Goal: Find specific page/section: Find specific page/section

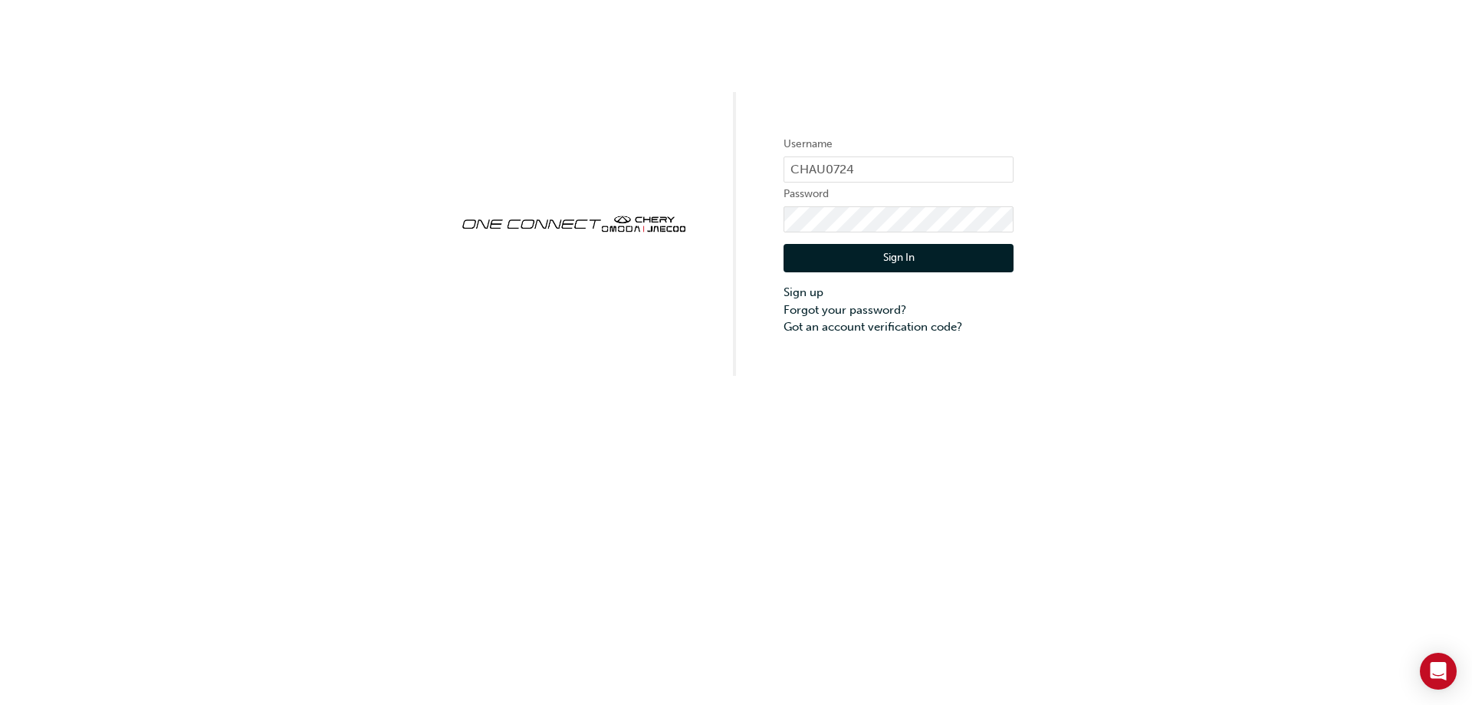
click at [851, 255] on button "Sign In" at bounding box center [898, 258] width 230 height 29
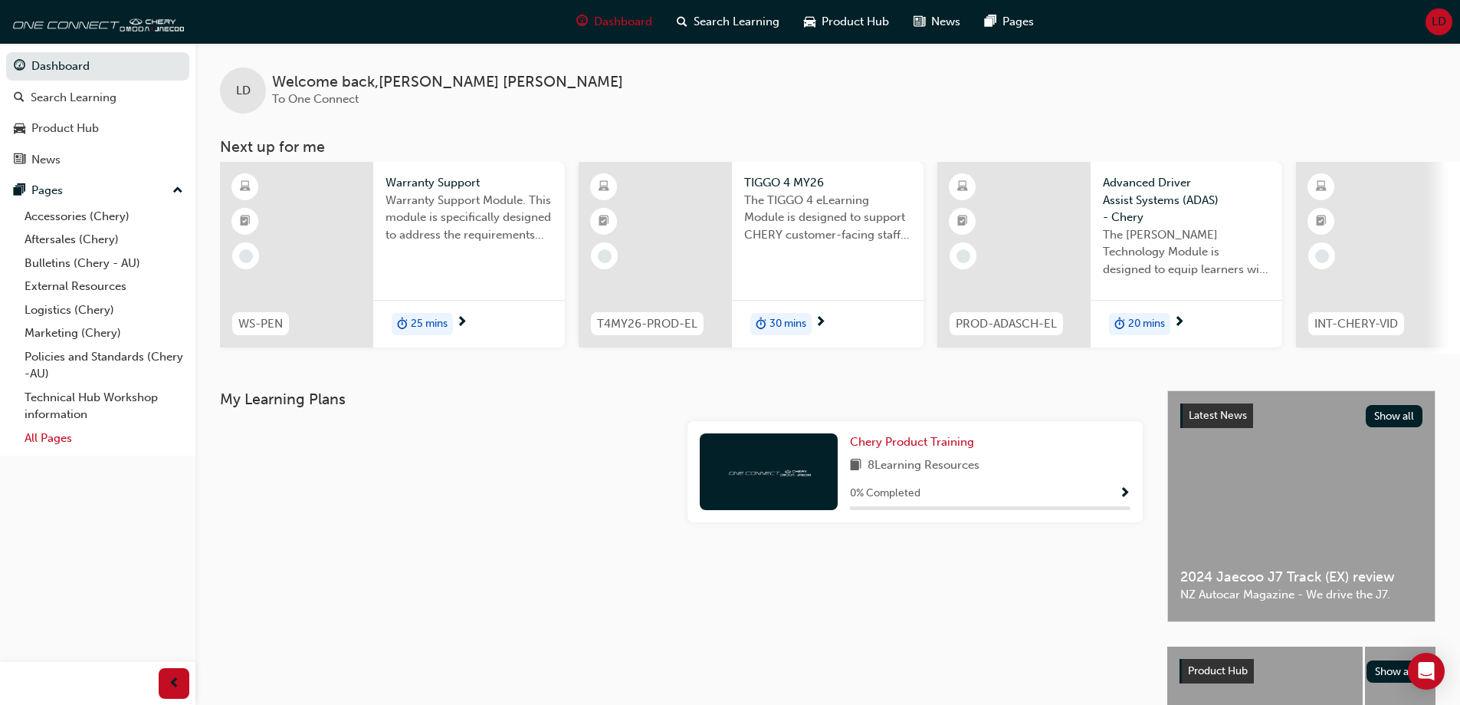
click at [23, 438] on link "All Pages" at bounding box center [103, 438] width 171 height 24
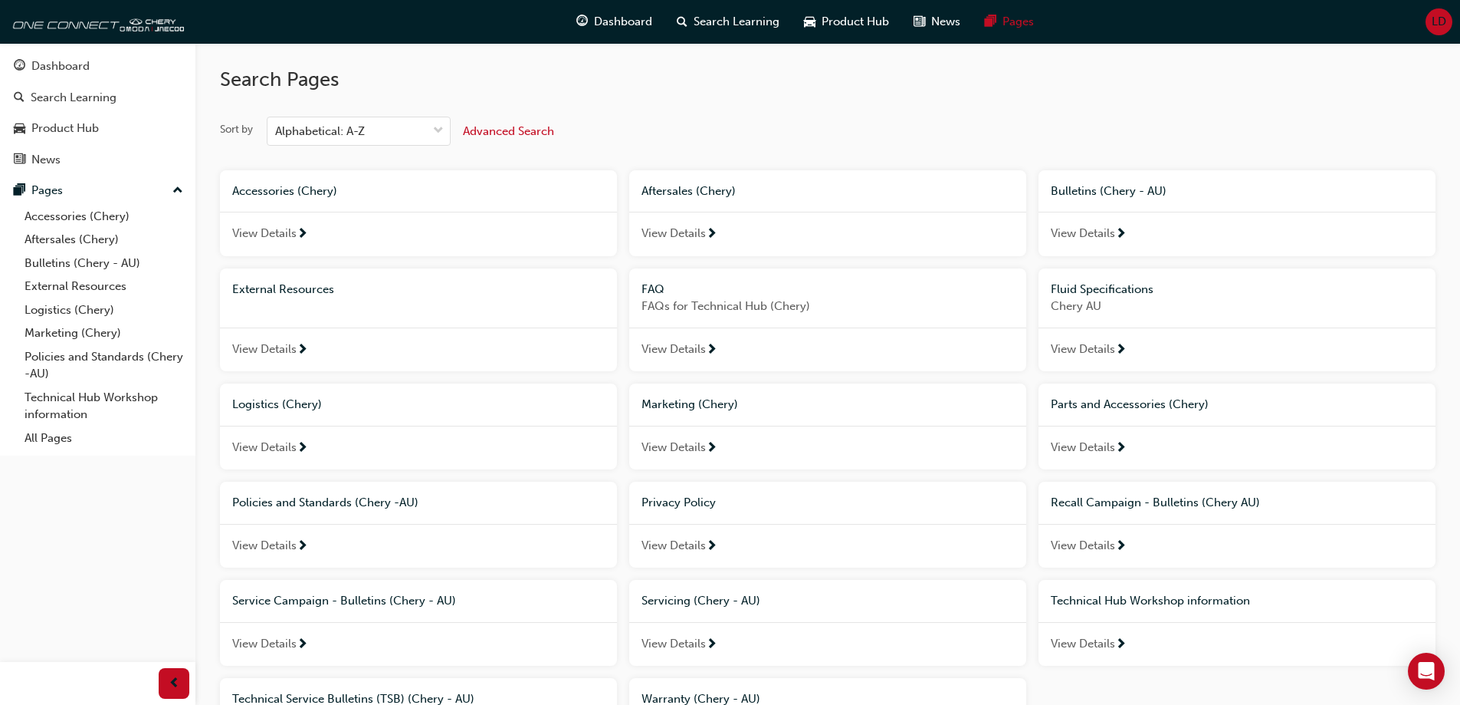
scroll to position [159, 0]
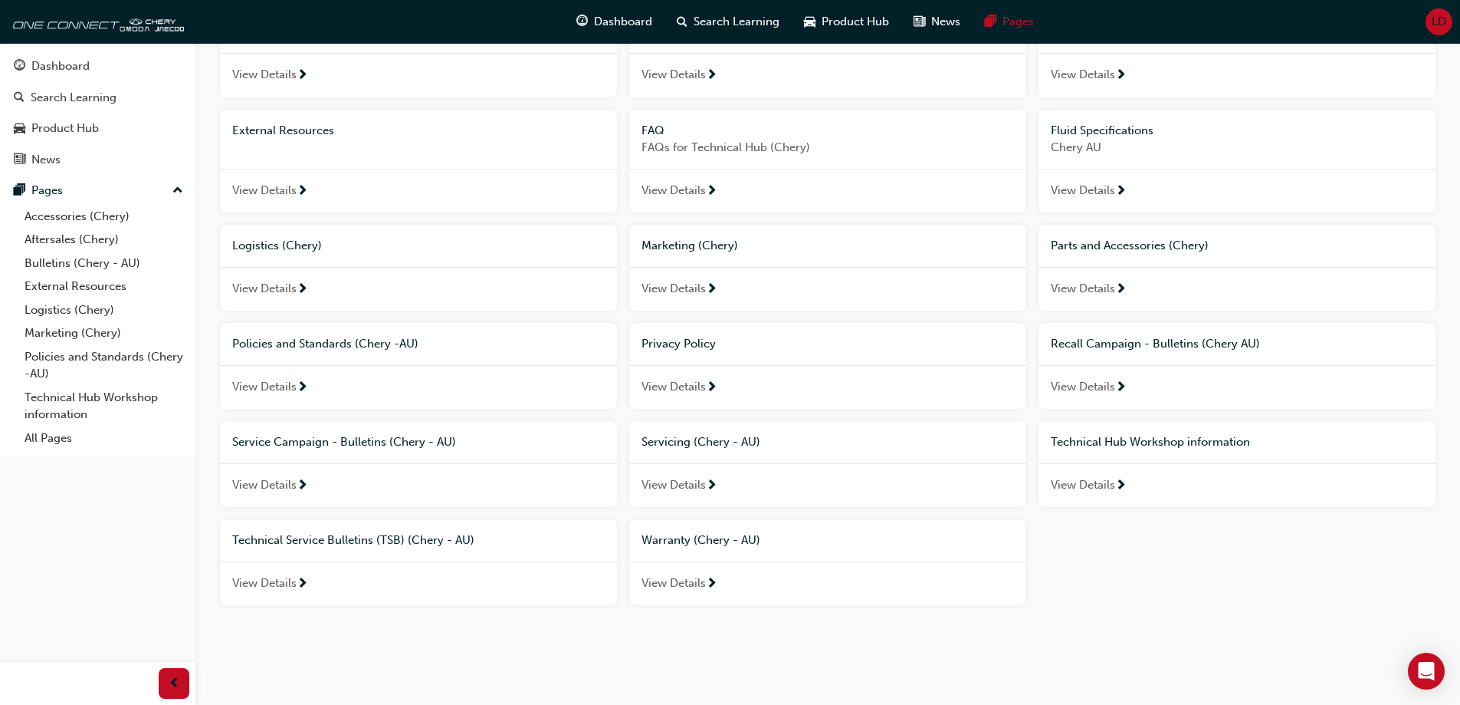
click at [681, 574] on span "View Details" at bounding box center [674, 583] width 64 height 18
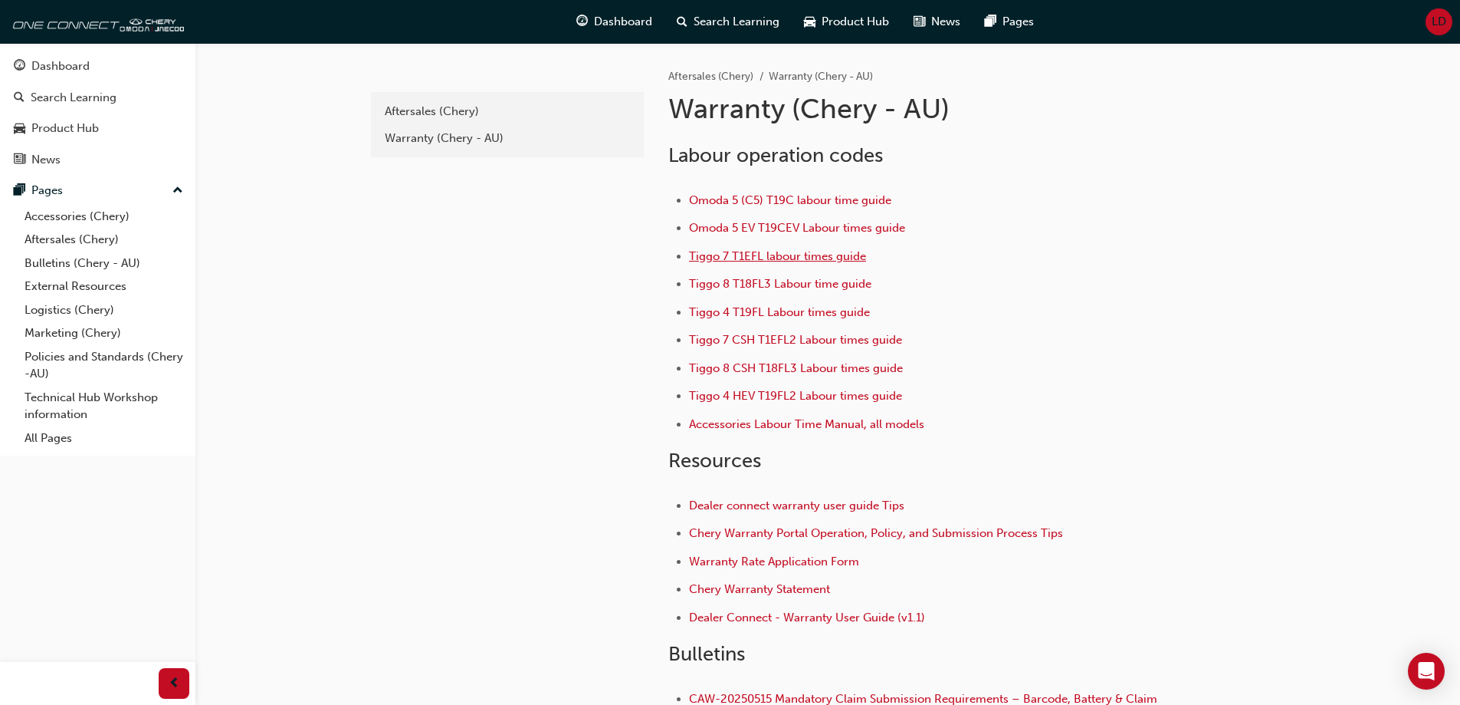
click at [810, 255] on span "Tiggo 7 T1EFL labour times guide" at bounding box center [777, 256] width 177 height 14
